Goal: Browse casually

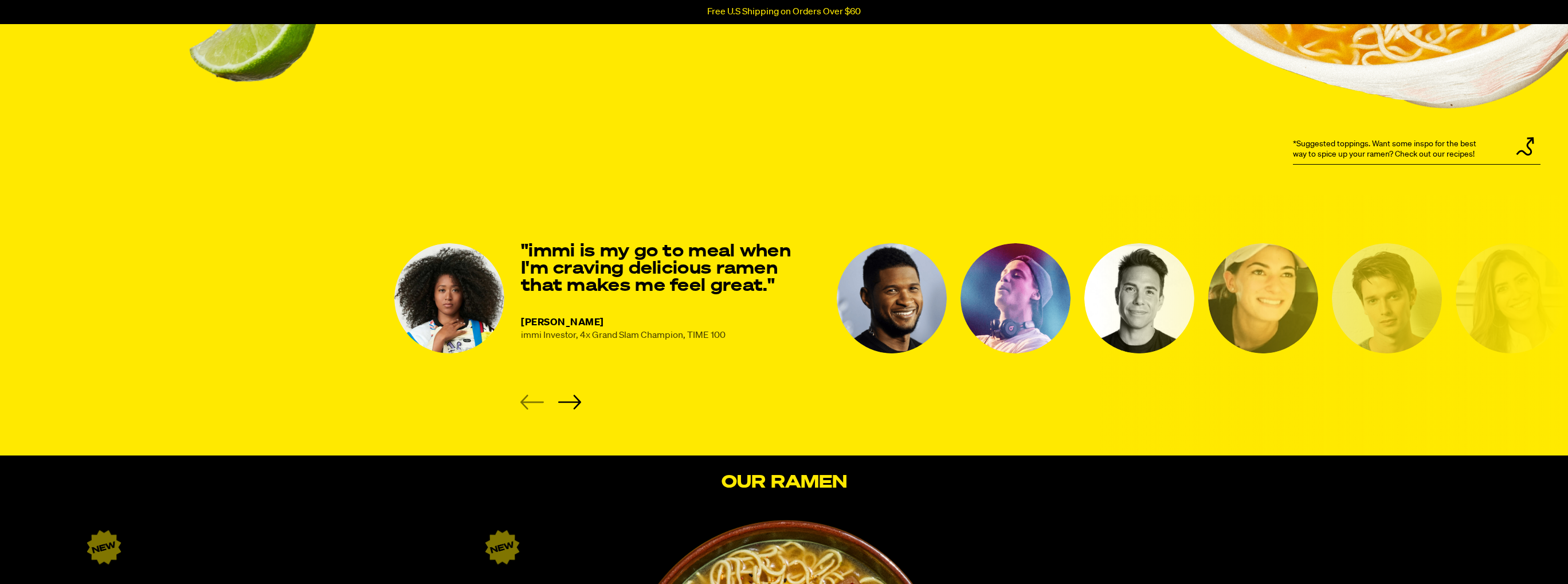
scroll to position [1491, 0]
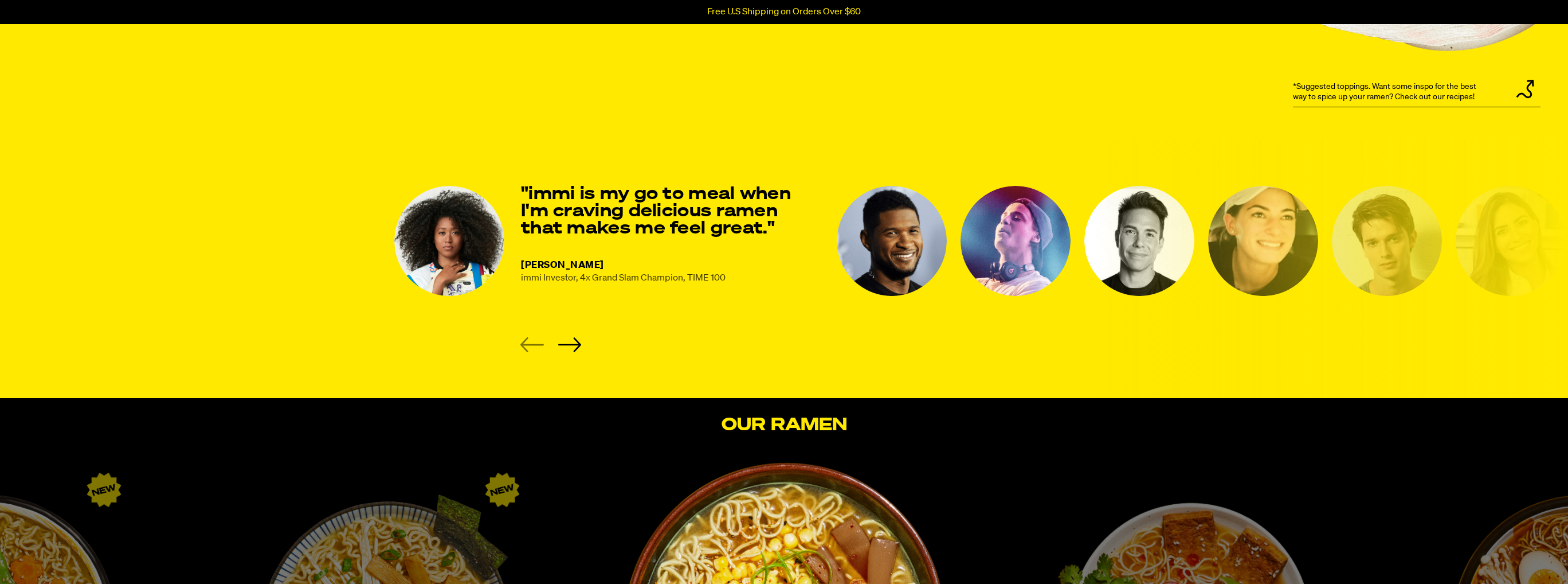
click at [1020, 269] on img "3 of 8" at bounding box center [1015, 240] width 110 height 110
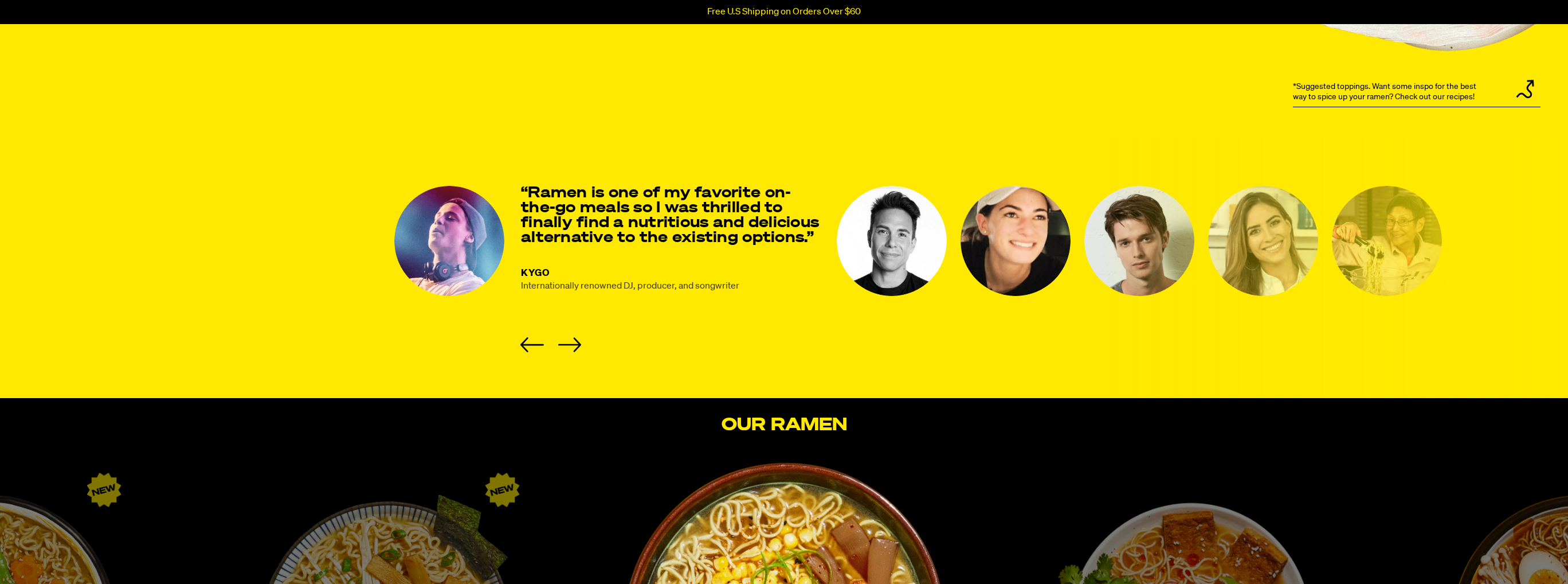
click at [468, 265] on img "3 of 8" at bounding box center [449, 240] width 110 height 110
click at [569, 343] on icon "Next slide" at bounding box center [569, 344] width 24 height 15
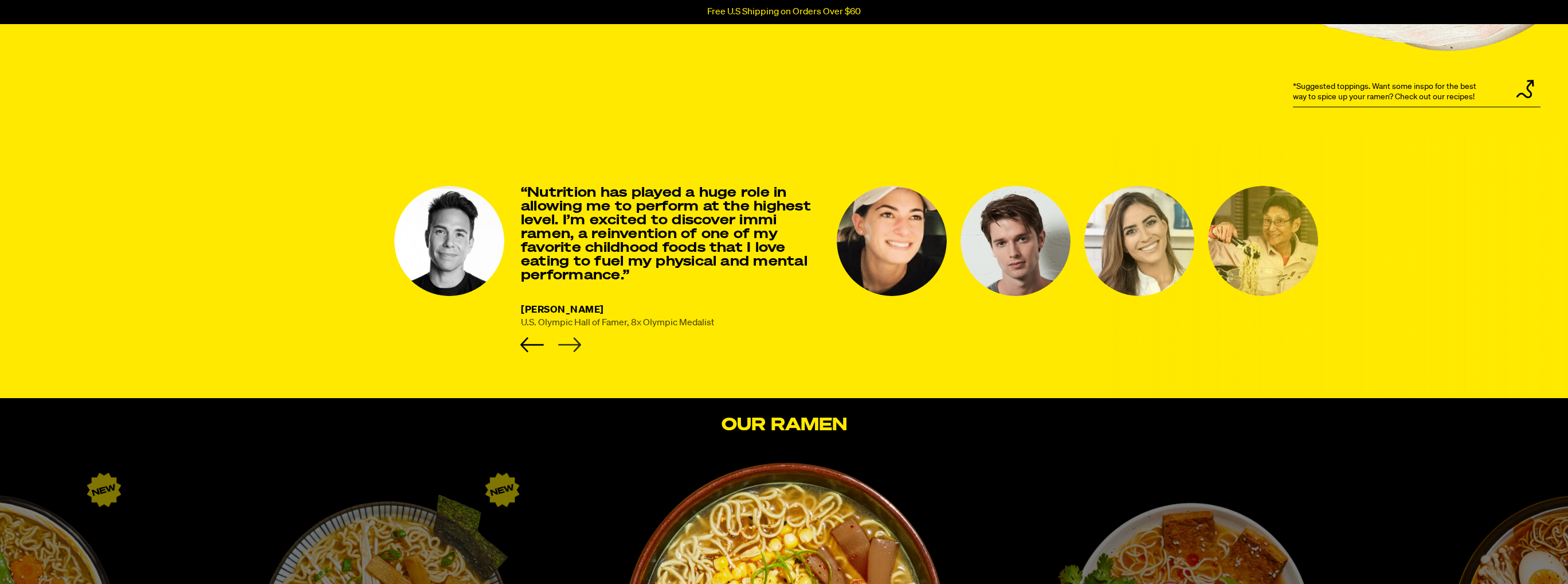
click at [569, 343] on icon "Next slide" at bounding box center [569, 344] width 24 height 15
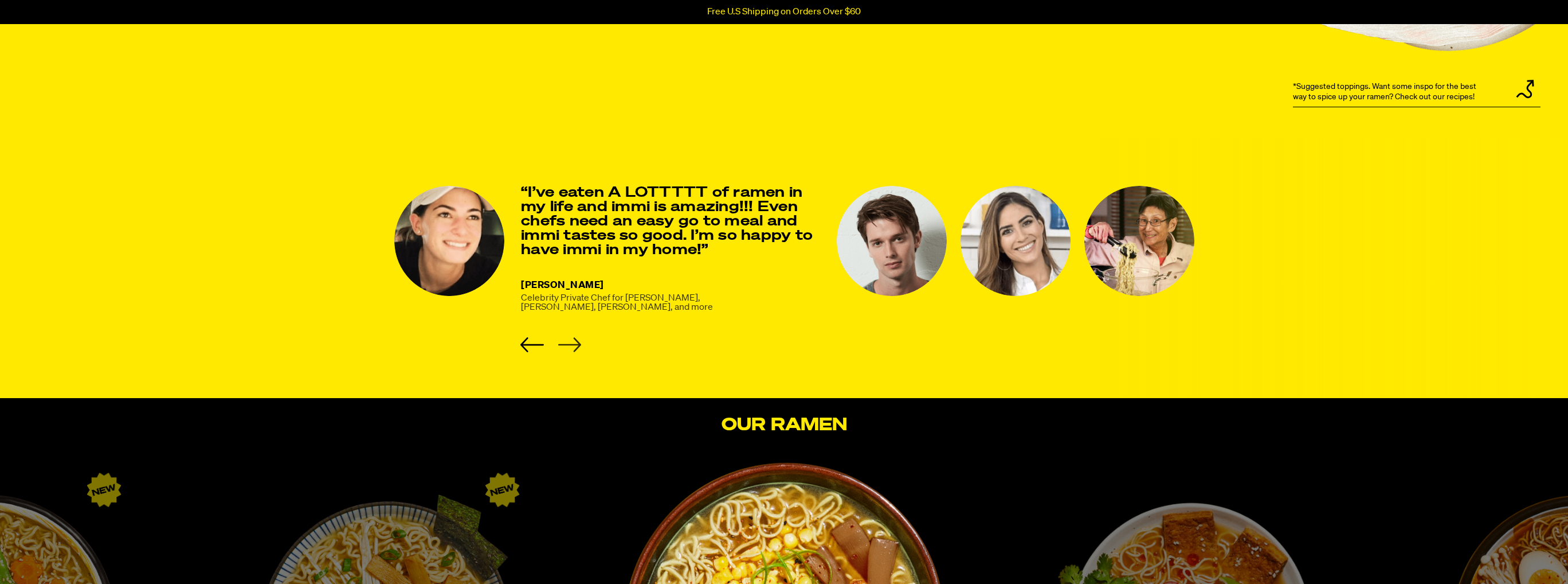
click at [569, 343] on icon "Next slide" at bounding box center [569, 344] width 24 height 15
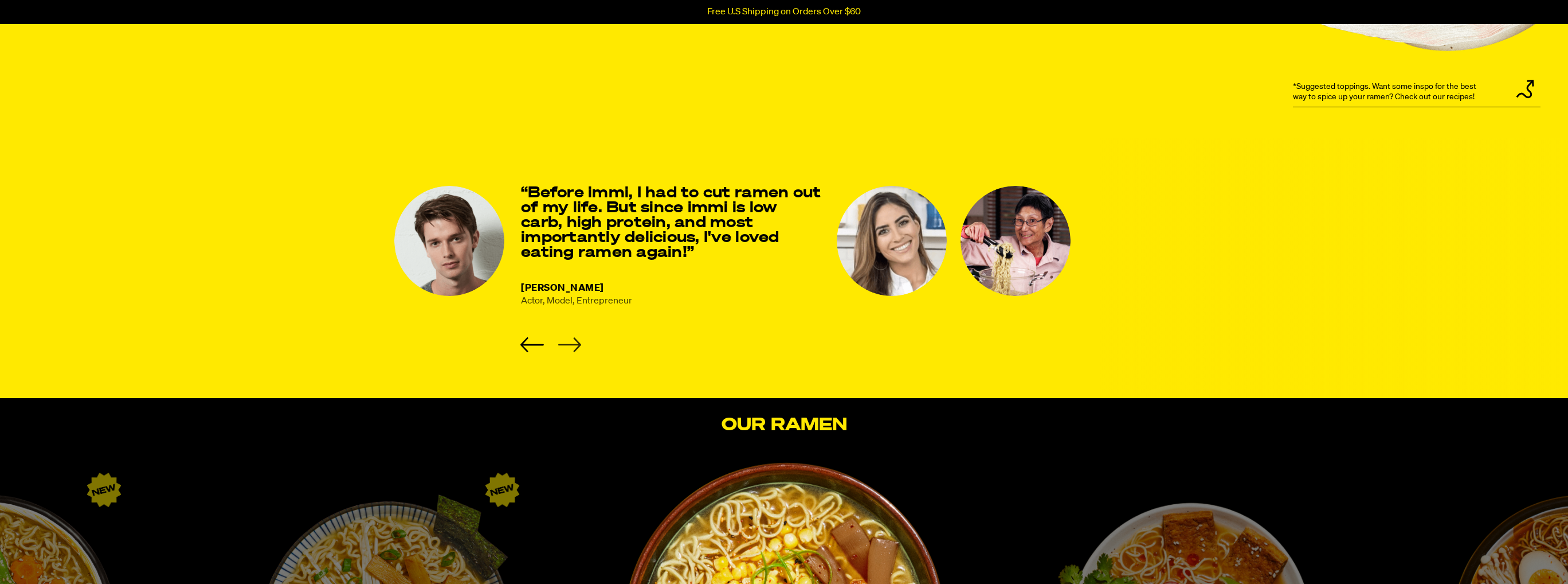
click at [569, 344] on icon "Next slide" at bounding box center [569, 344] width 23 height 14
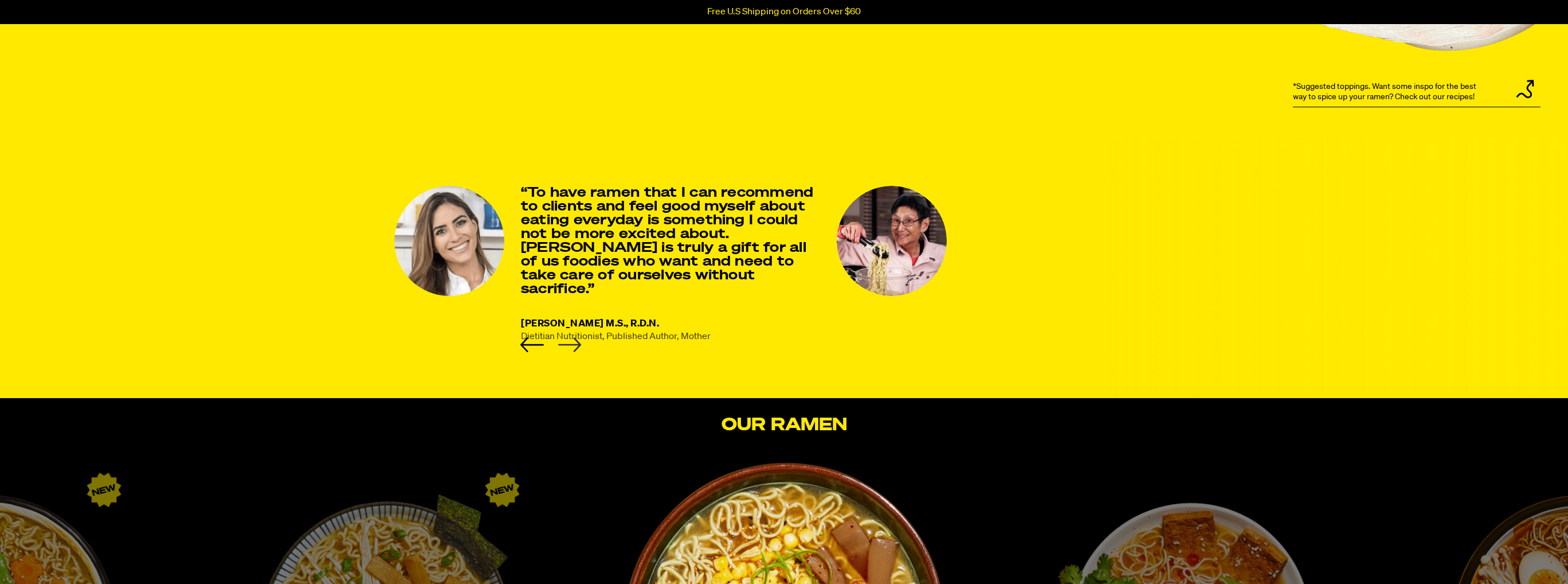
click at [569, 344] on icon "Next slide" at bounding box center [569, 344] width 23 height 14
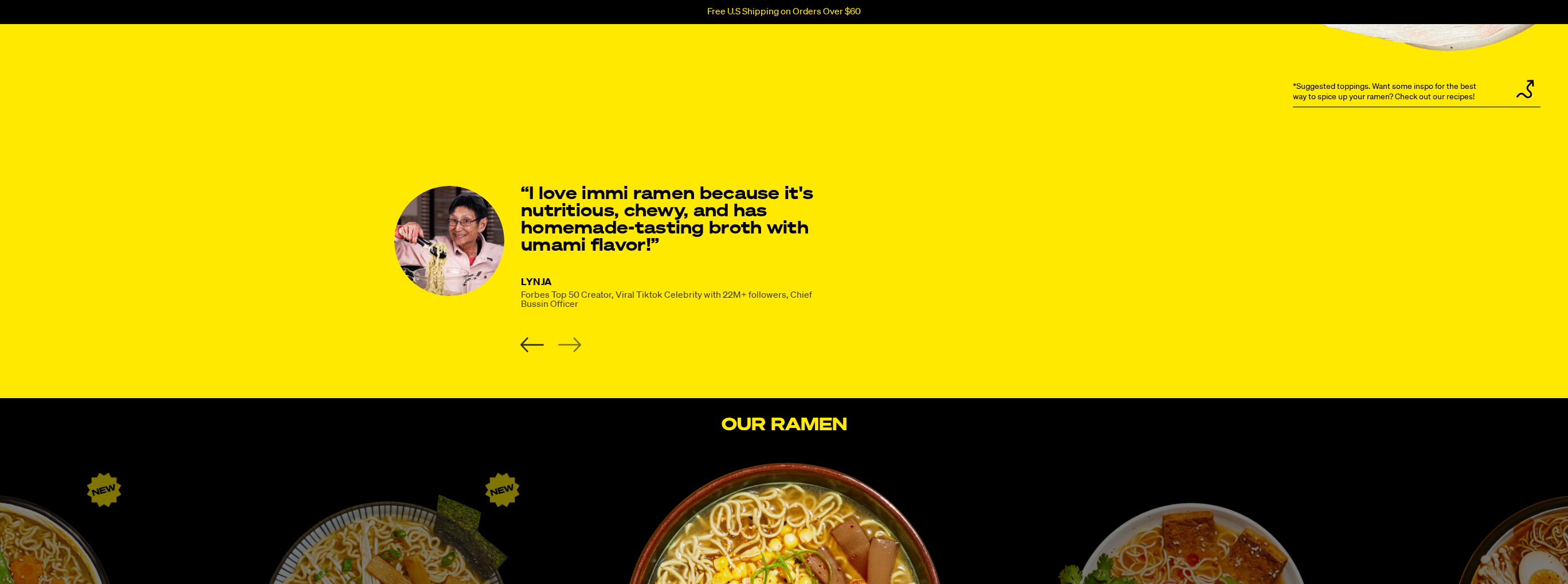
click at [540, 349] on icon "Previous slide" at bounding box center [532, 344] width 24 height 15
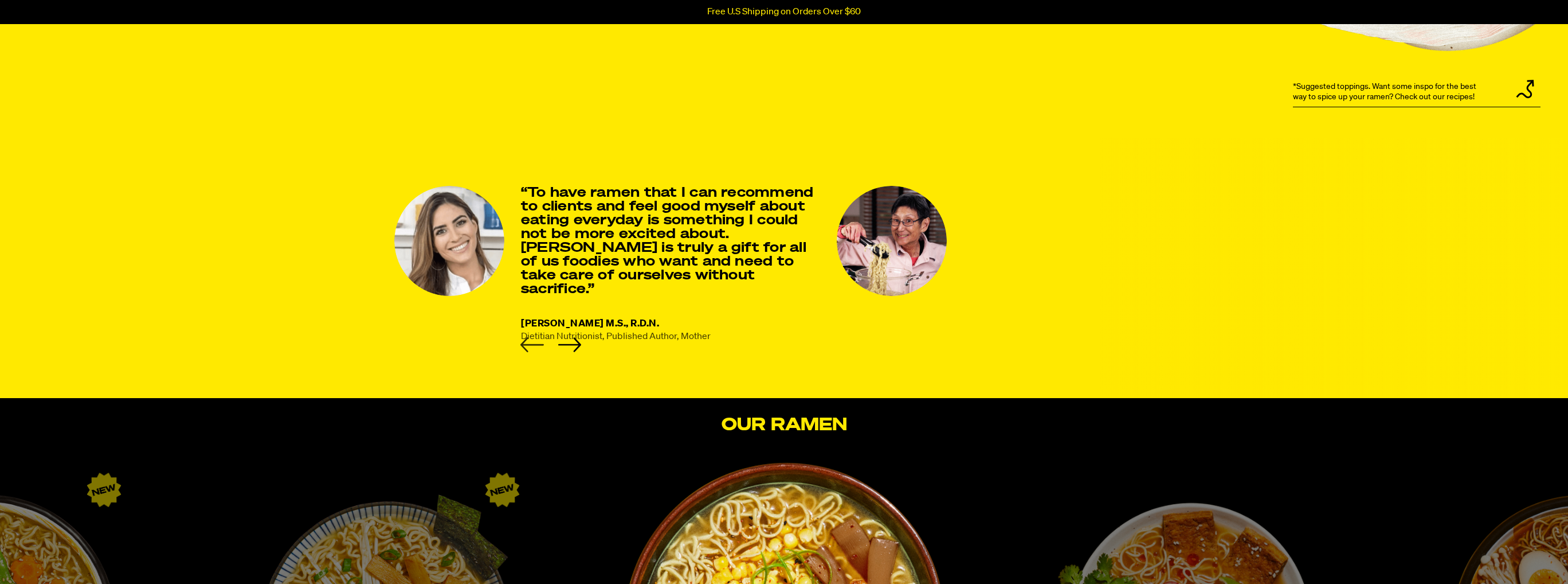
click at [540, 349] on icon "Previous slide" at bounding box center [532, 344] width 24 height 15
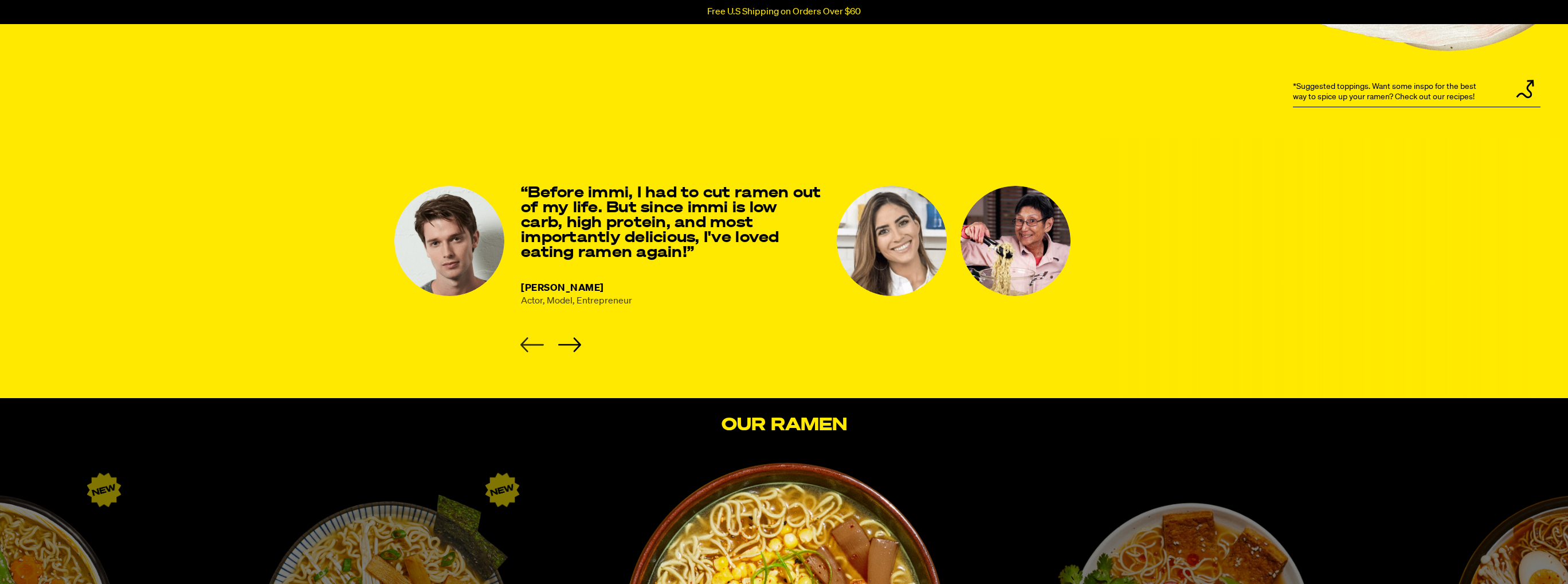
click at [540, 349] on icon "Previous slide" at bounding box center [532, 344] width 24 height 15
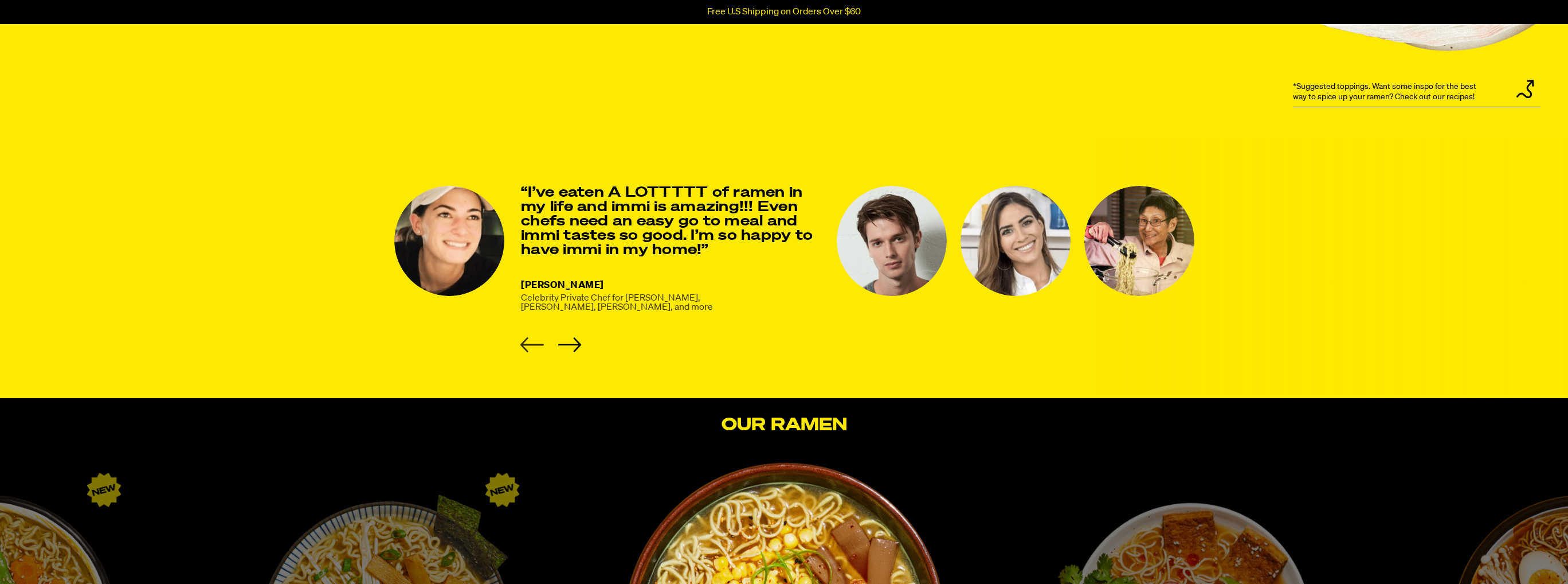
click at [540, 349] on icon "Previous slide" at bounding box center [532, 344] width 24 height 15
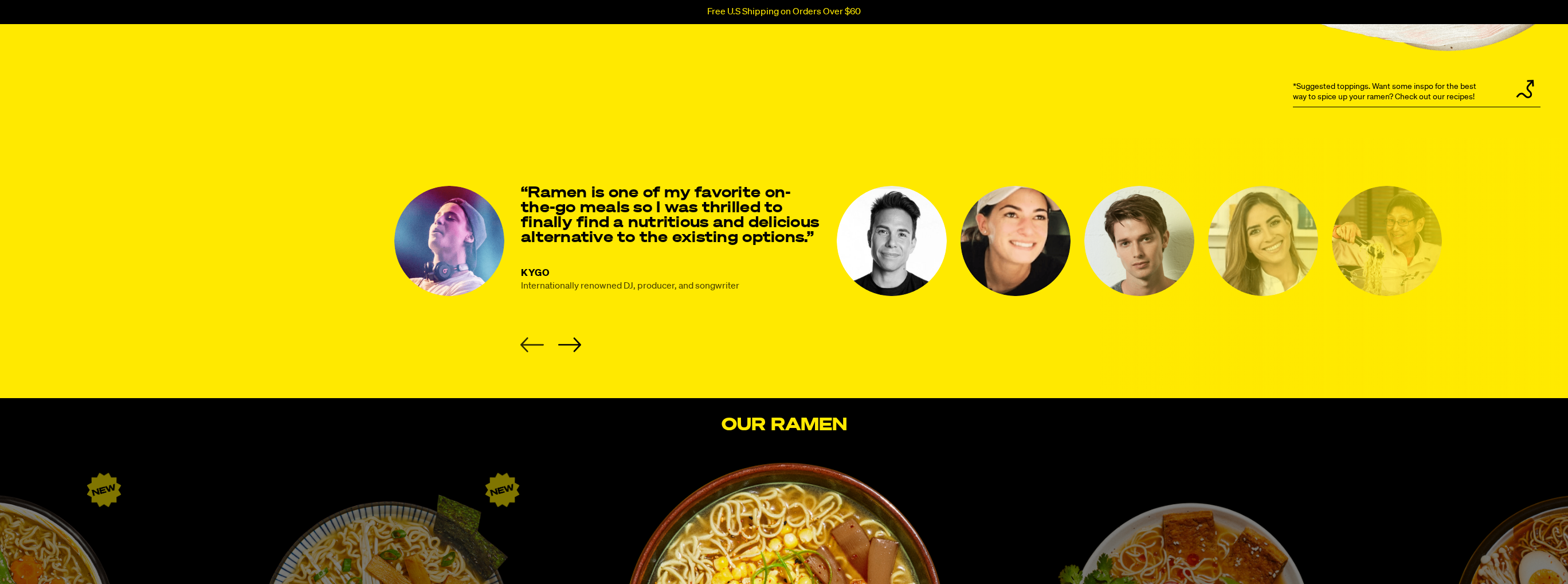
click at [540, 349] on icon "Previous slide" at bounding box center [532, 344] width 24 height 15
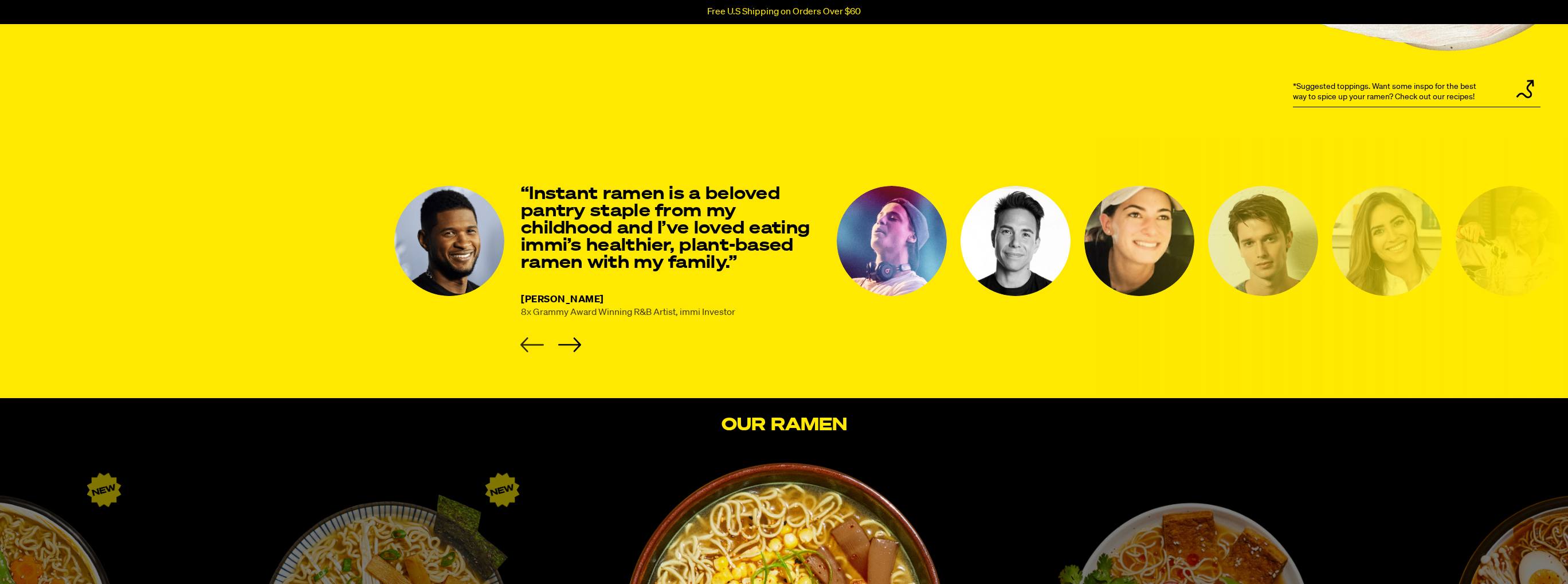
click at [540, 349] on icon "Previous slide" at bounding box center [532, 344] width 24 height 15
